Goal: Information Seeking & Learning: Learn about a topic

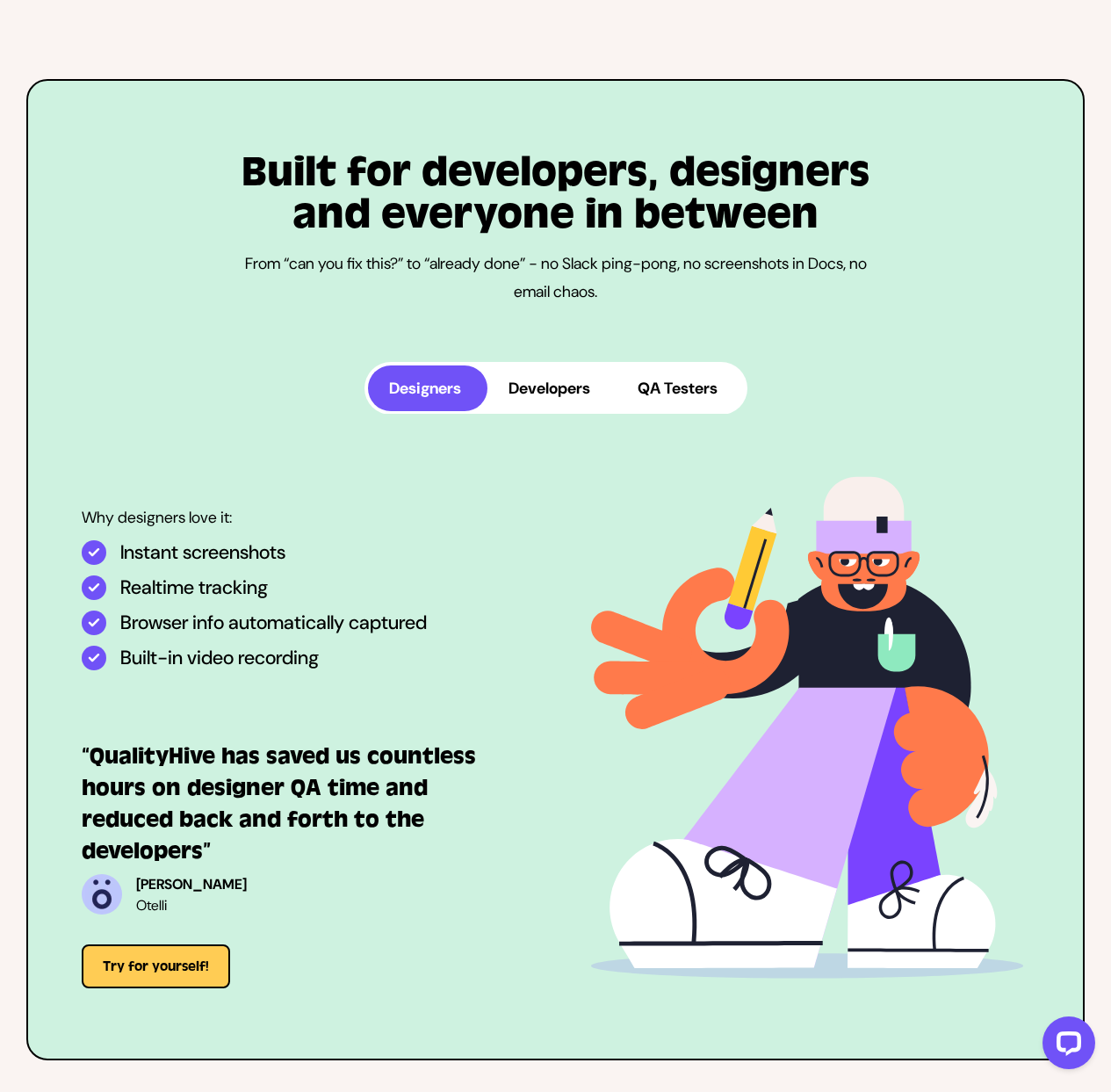
scroll to position [4012, 0]
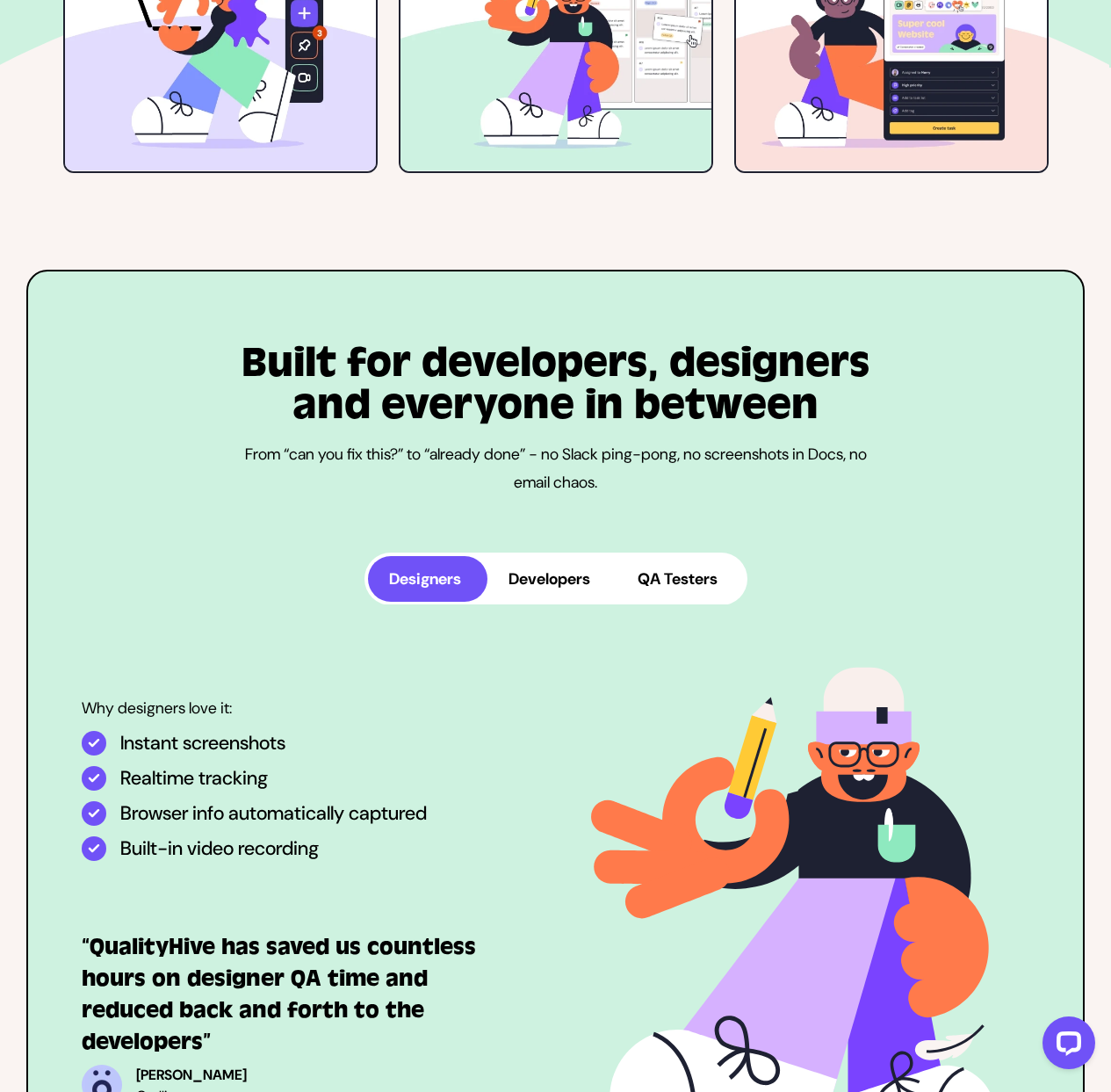
click at [546, 556] on button "Developers" at bounding box center [551, 578] width 129 height 46
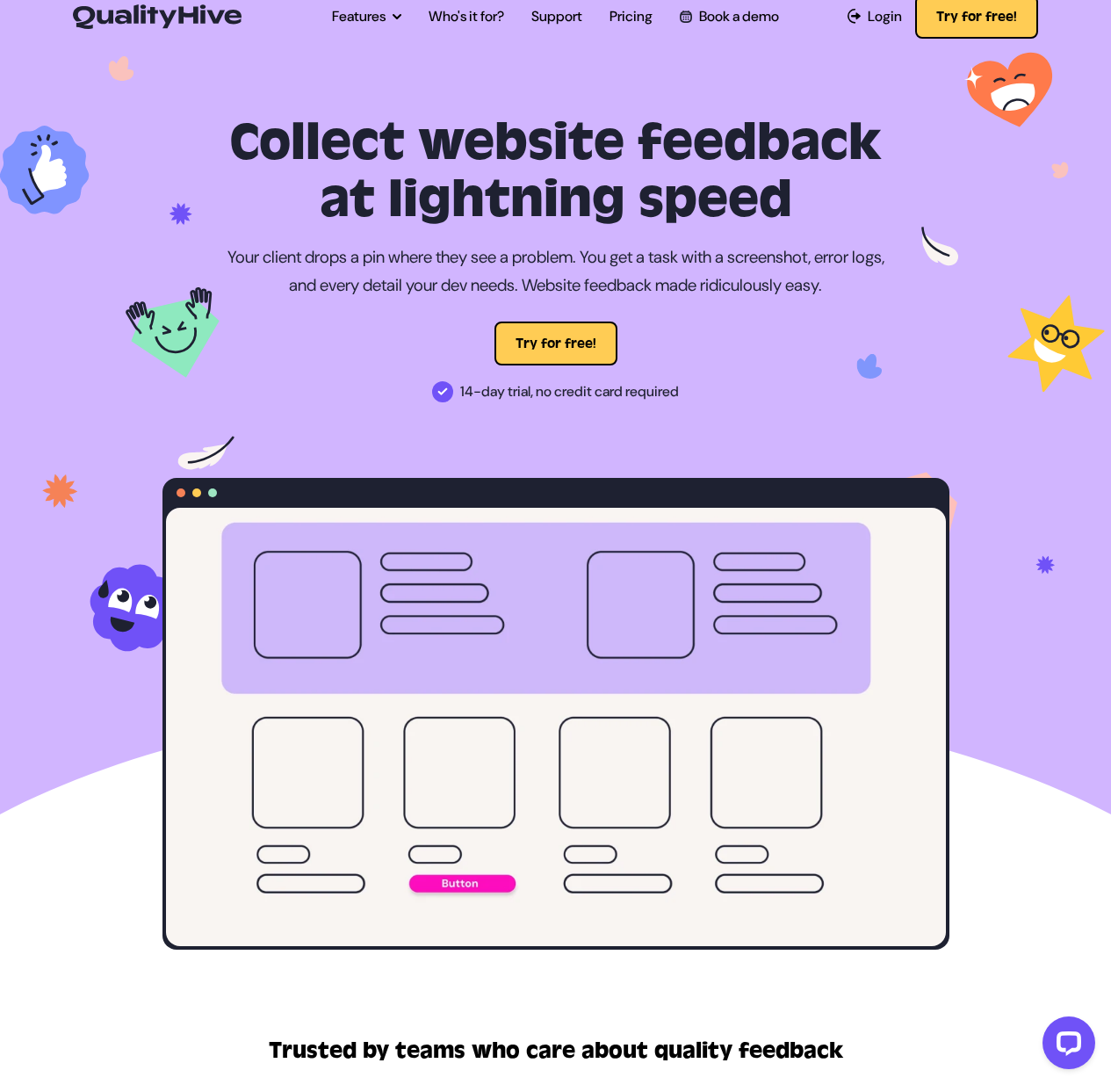
scroll to position [0, 0]
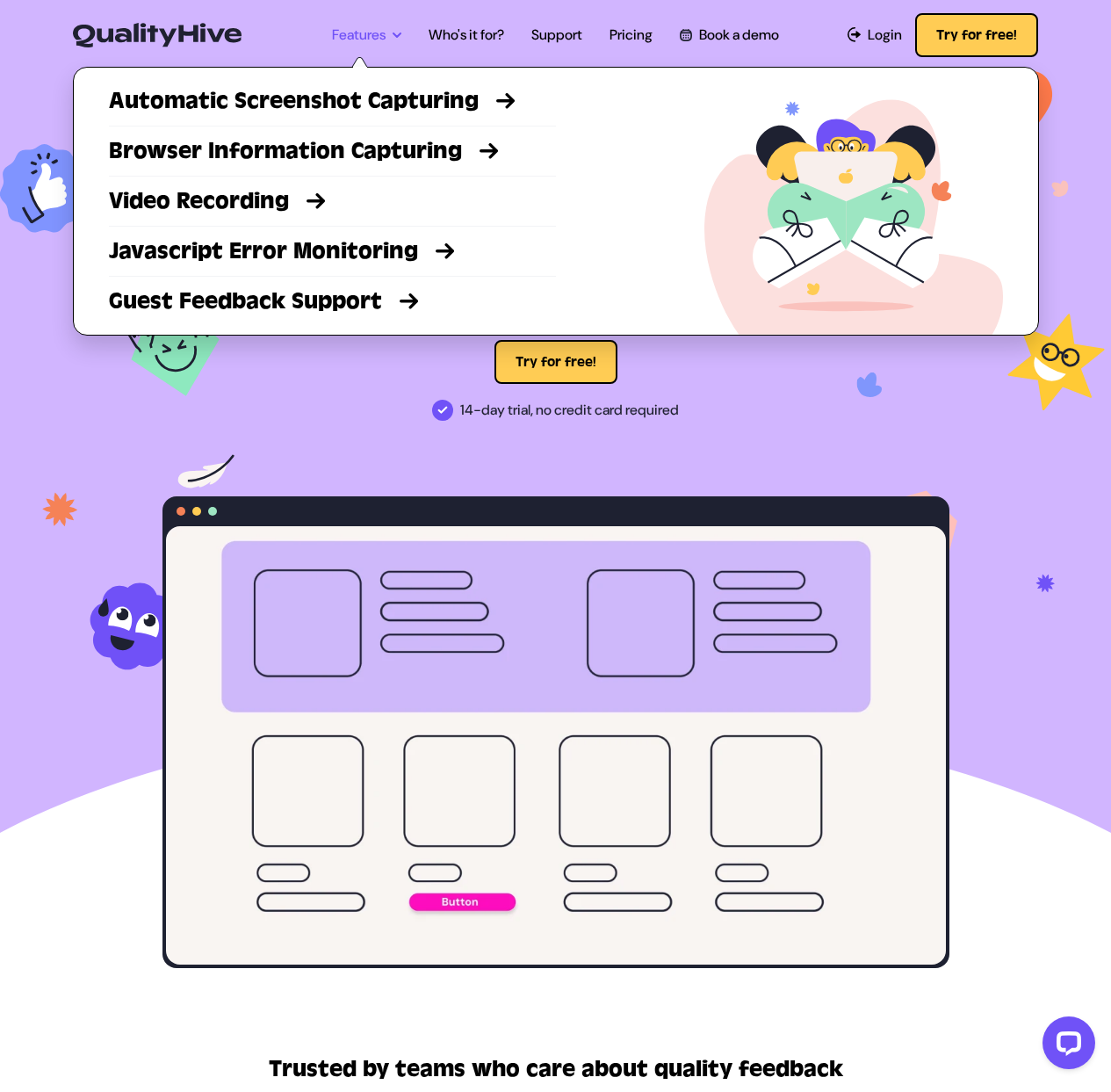
click at [356, 36] on link "Features" at bounding box center [366, 34] width 69 height 21
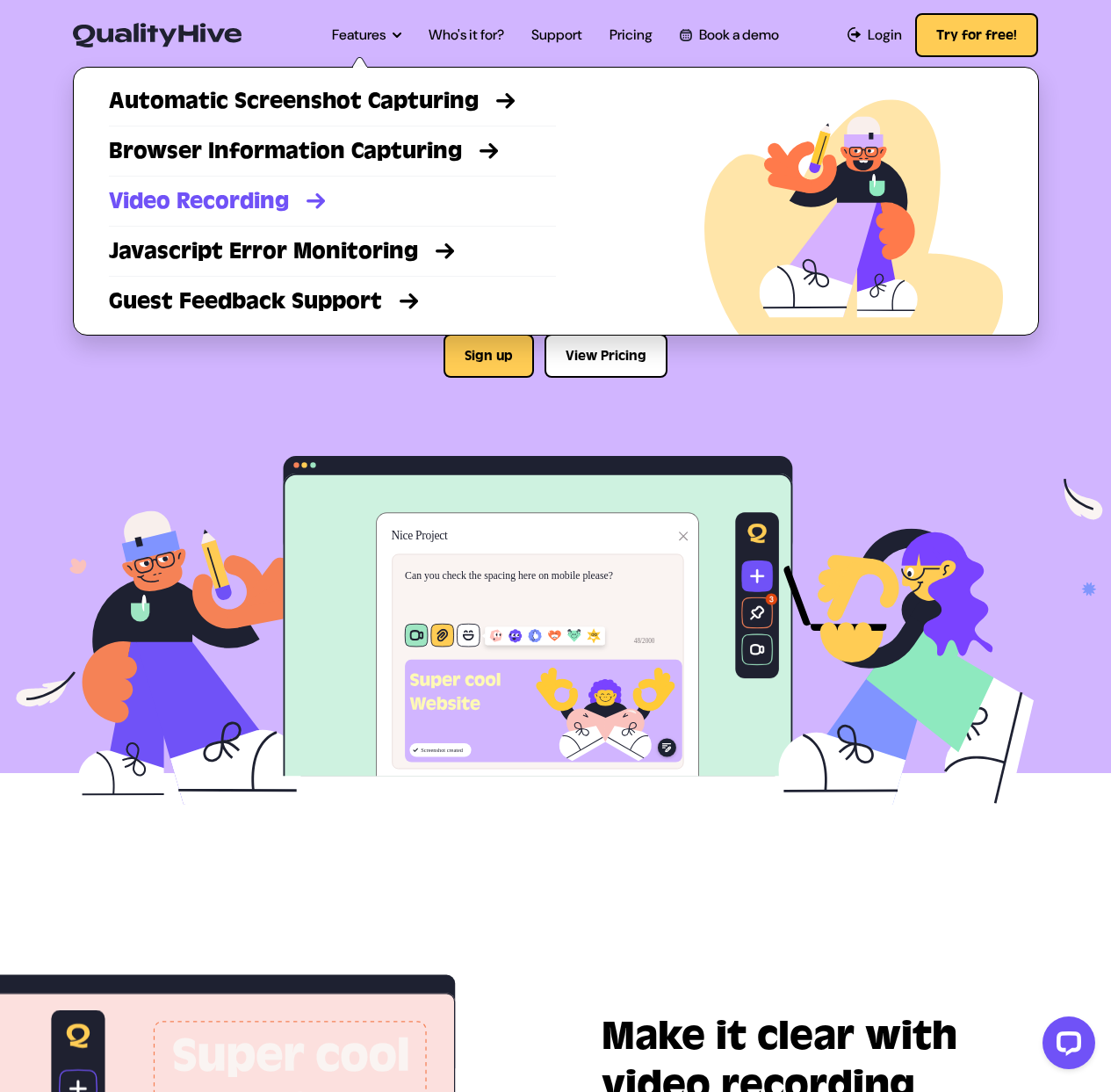
click at [264, 201] on link "Video Recording" at bounding box center [332, 200] width 447 height 32
